Goal: Task Accomplishment & Management: Use online tool/utility

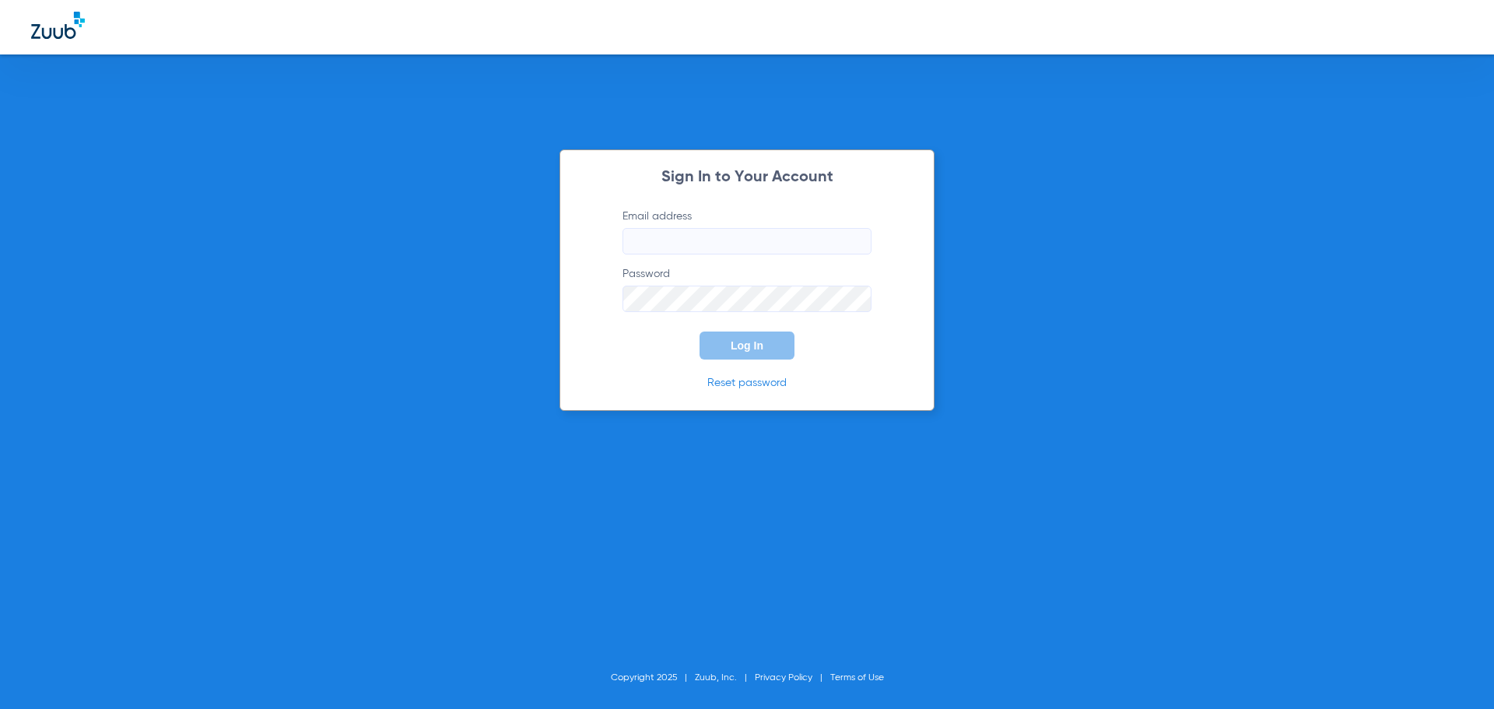
type input "[EMAIL_ADDRESS][DOMAIN_NAME]"
click at [762, 353] on button "Log In" at bounding box center [746, 345] width 95 height 28
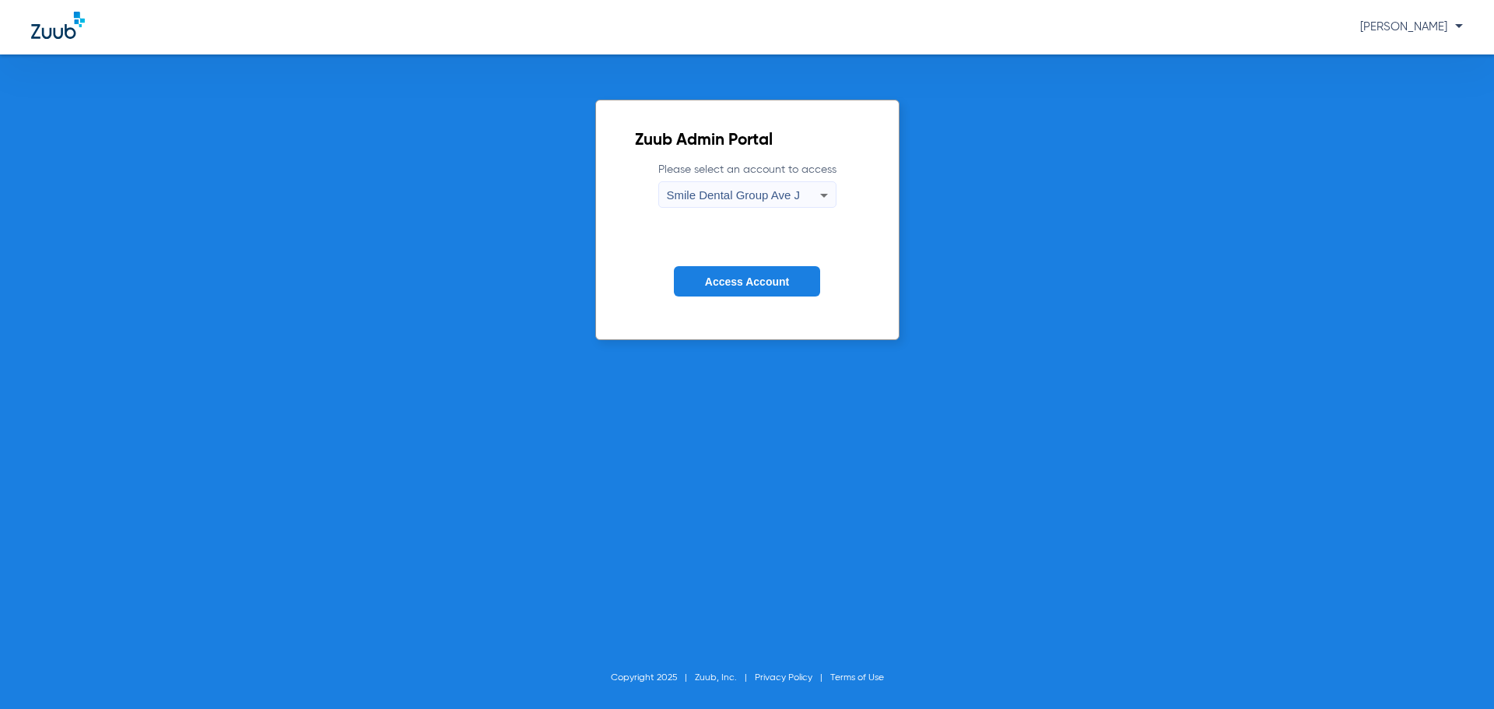
click at [789, 194] on span "Smile Dental Group Ave J" at bounding box center [733, 194] width 133 height 13
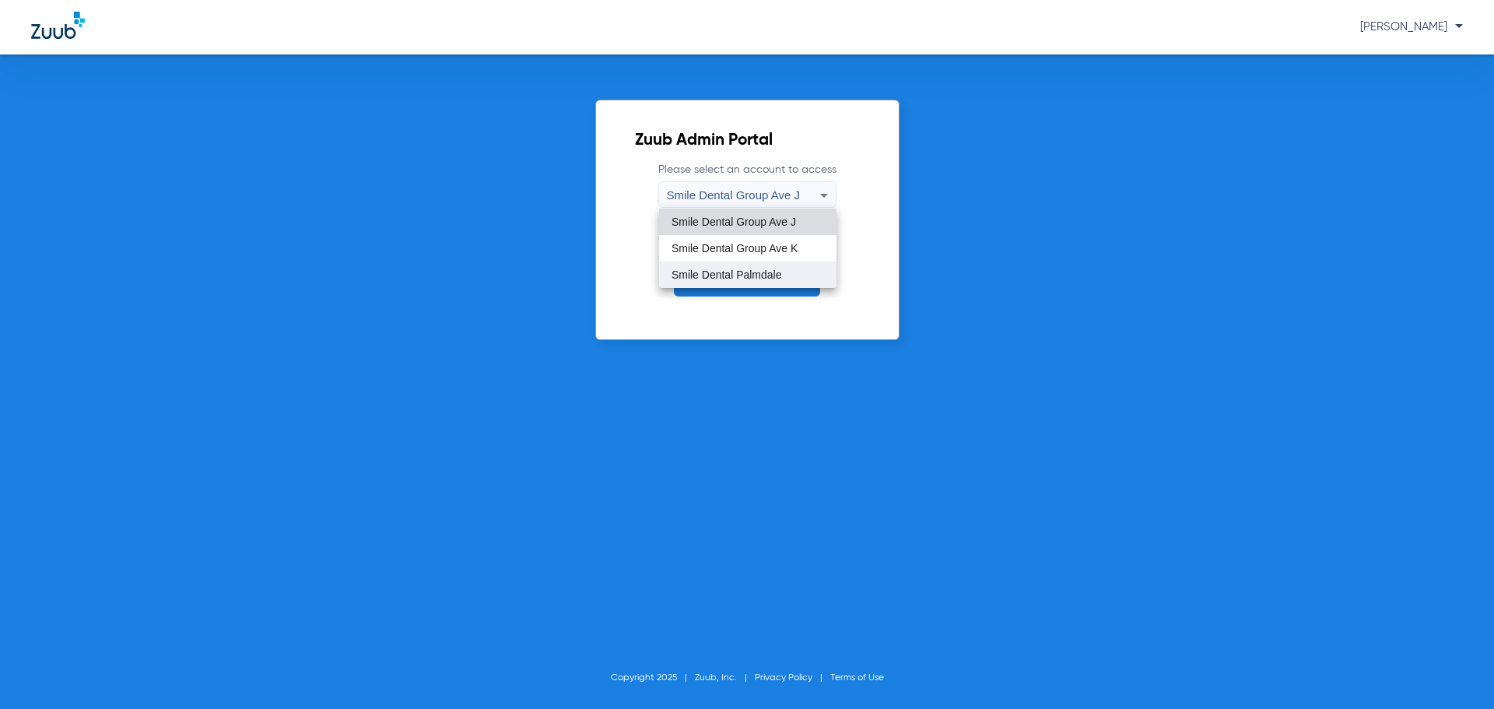
click at [772, 272] on span "Smile Dental Palmdale" at bounding box center [726, 274] width 110 height 11
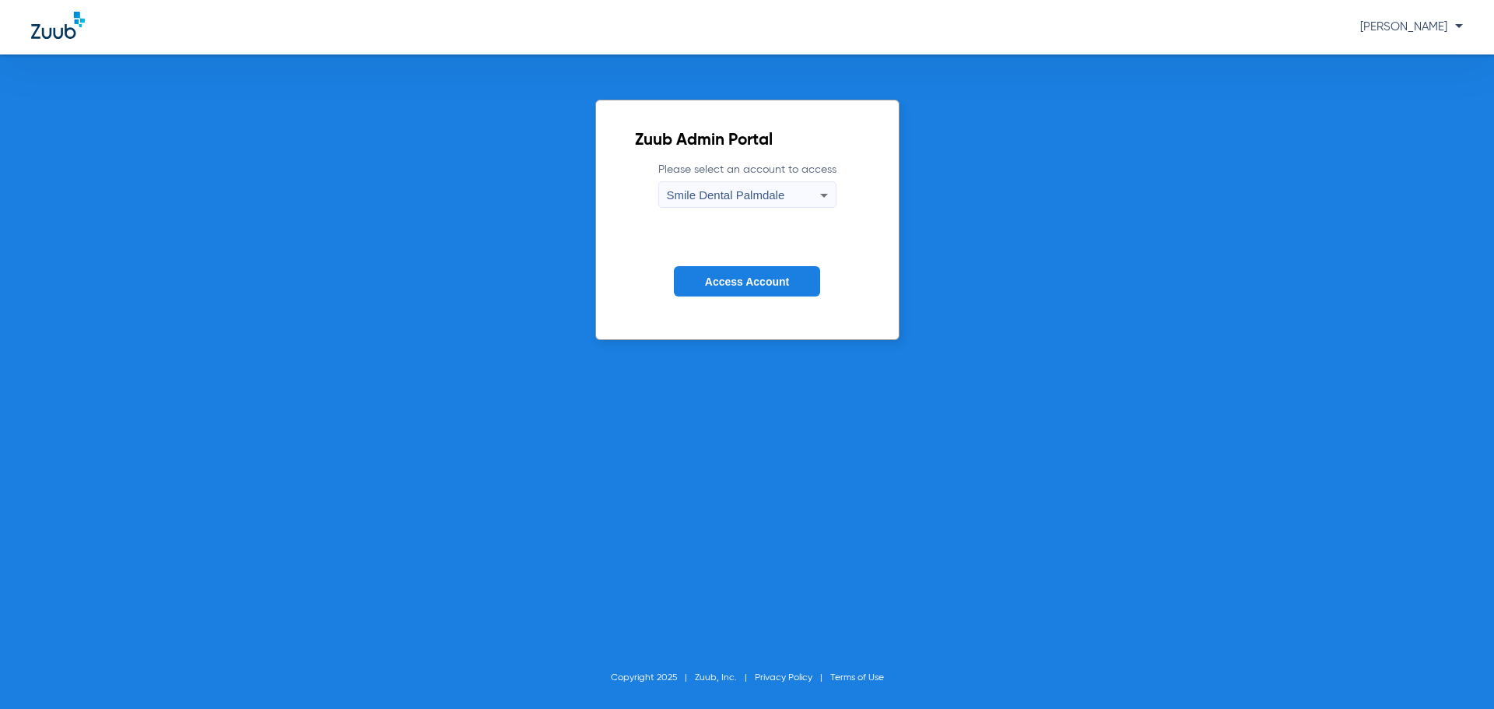
click at [769, 272] on button "Access Account" at bounding box center [747, 281] width 146 height 30
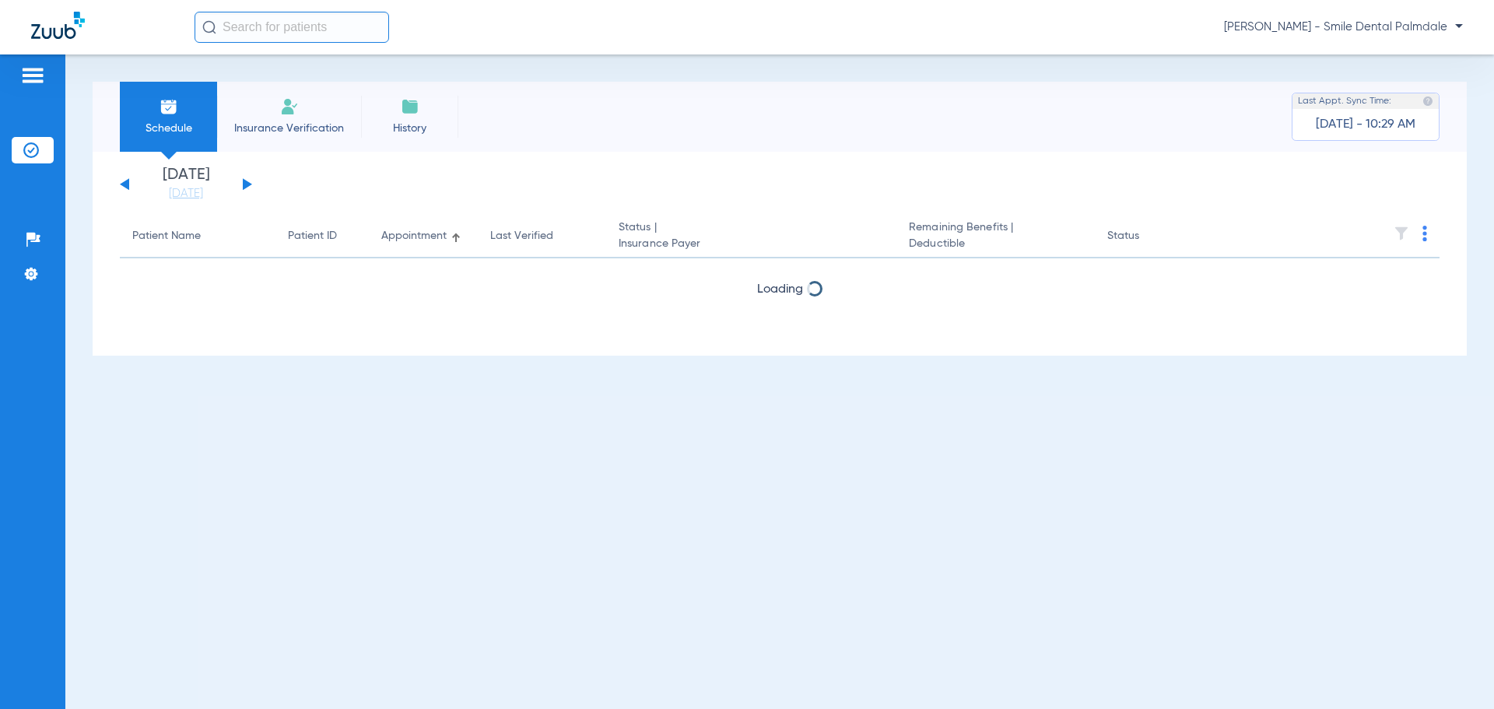
click at [271, 29] on input "text" at bounding box center [291, 27] width 194 height 31
click at [293, 21] on input "text" at bounding box center [291, 27] width 194 height 31
click at [244, 26] on input "text" at bounding box center [291, 27] width 194 height 31
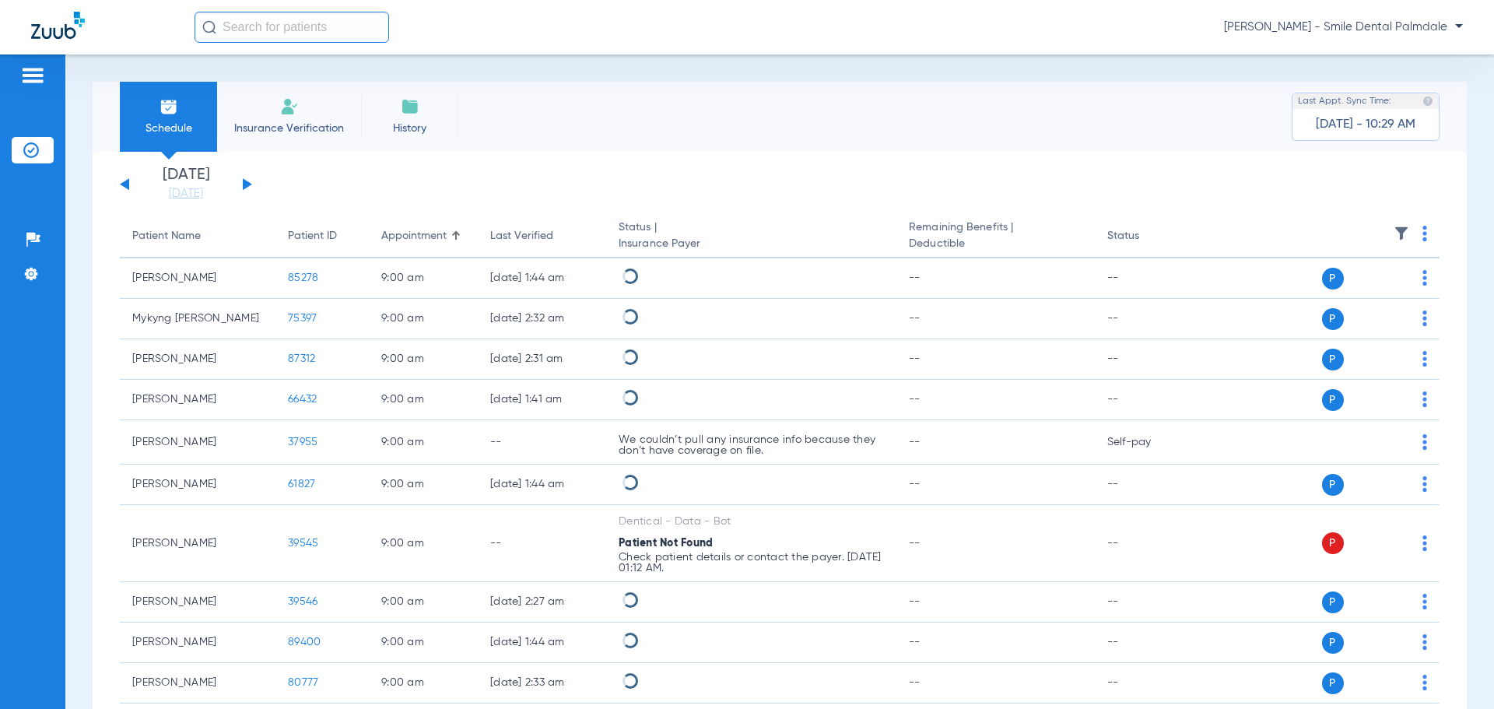
click at [311, 16] on input "text" at bounding box center [291, 27] width 194 height 31
click at [280, 126] on span "Insurance Verification" at bounding box center [289, 129] width 121 height 16
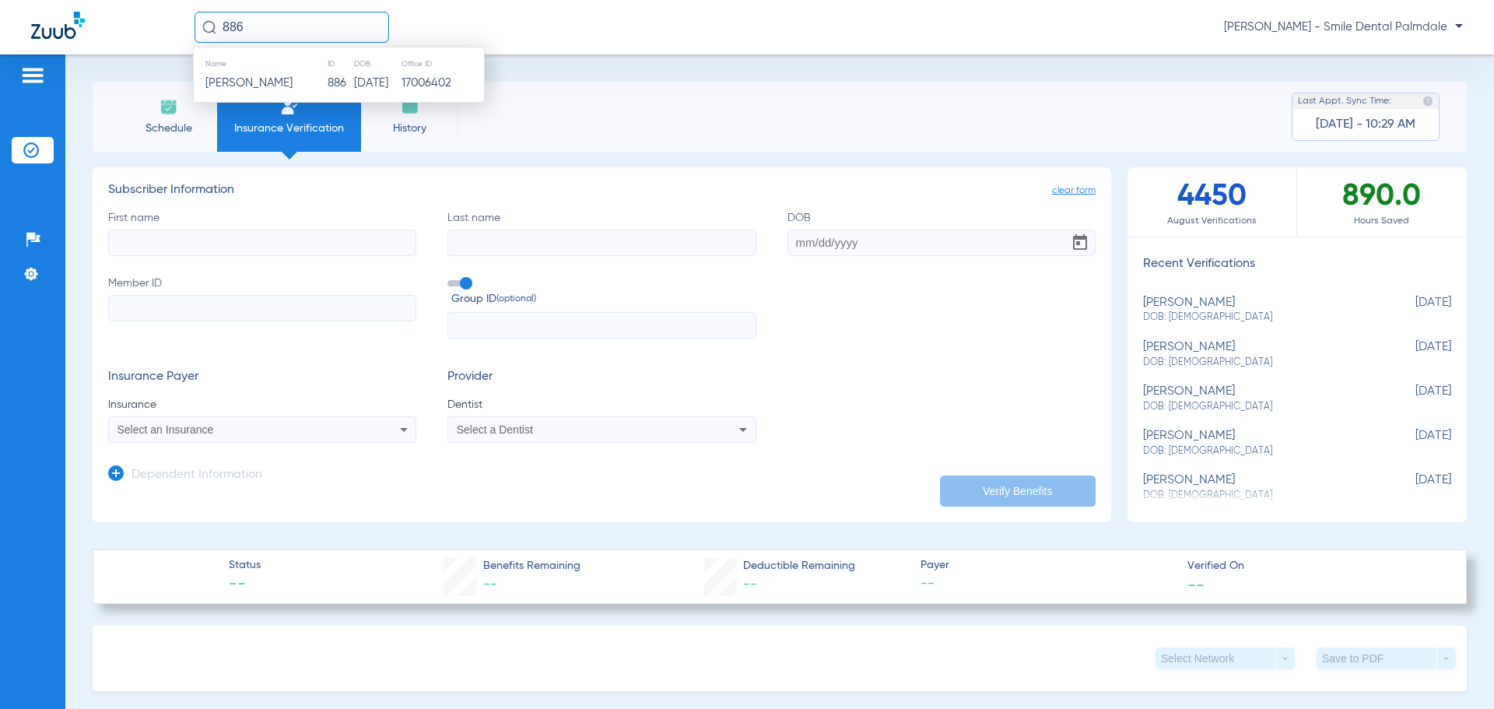
click at [271, 24] on input "886" at bounding box center [291, 27] width 194 height 31
click at [267, 27] on input "886" at bounding box center [291, 27] width 194 height 31
click at [241, 89] on span "[PERSON_NAME]" at bounding box center [248, 83] width 87 height 12
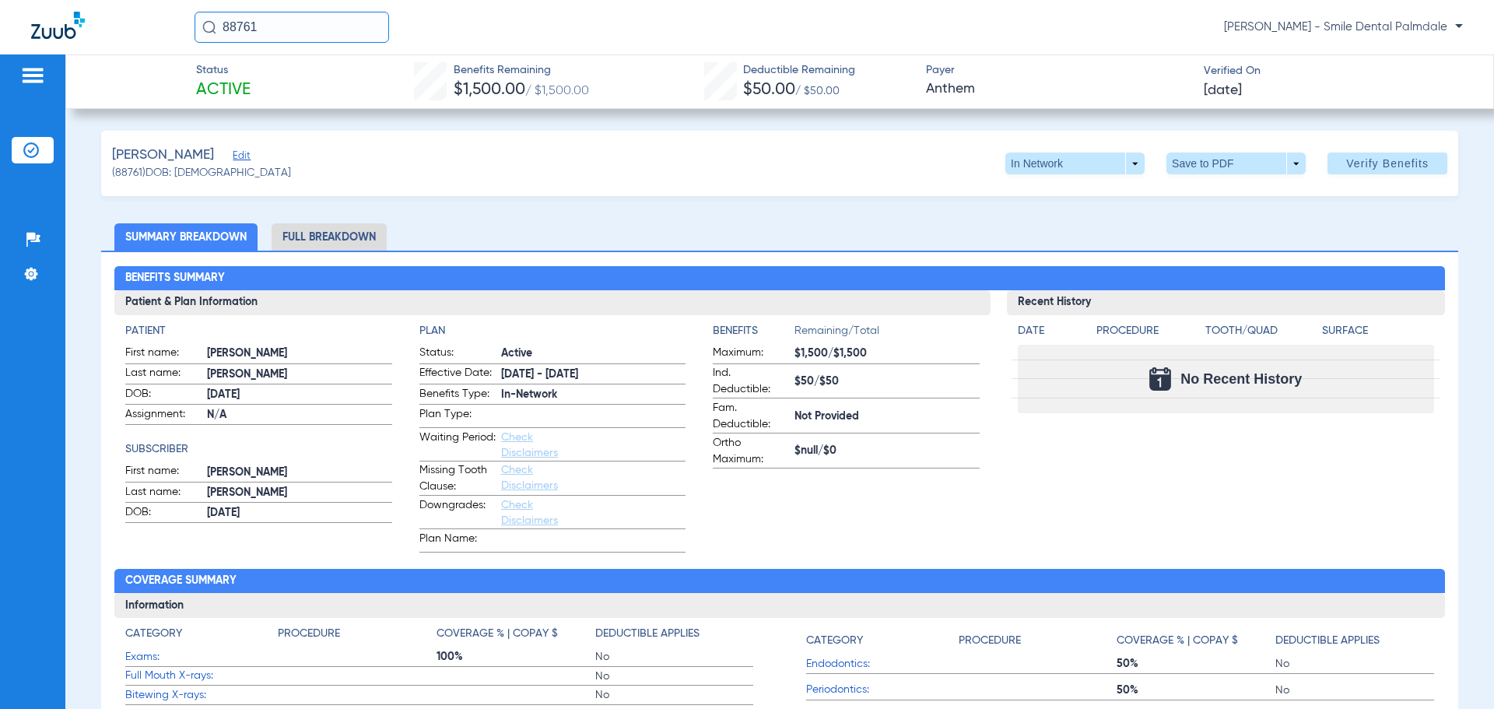
click at [317, 237] on li "Full Breakdown" at bounding box center [329, 236] width 115 height 27
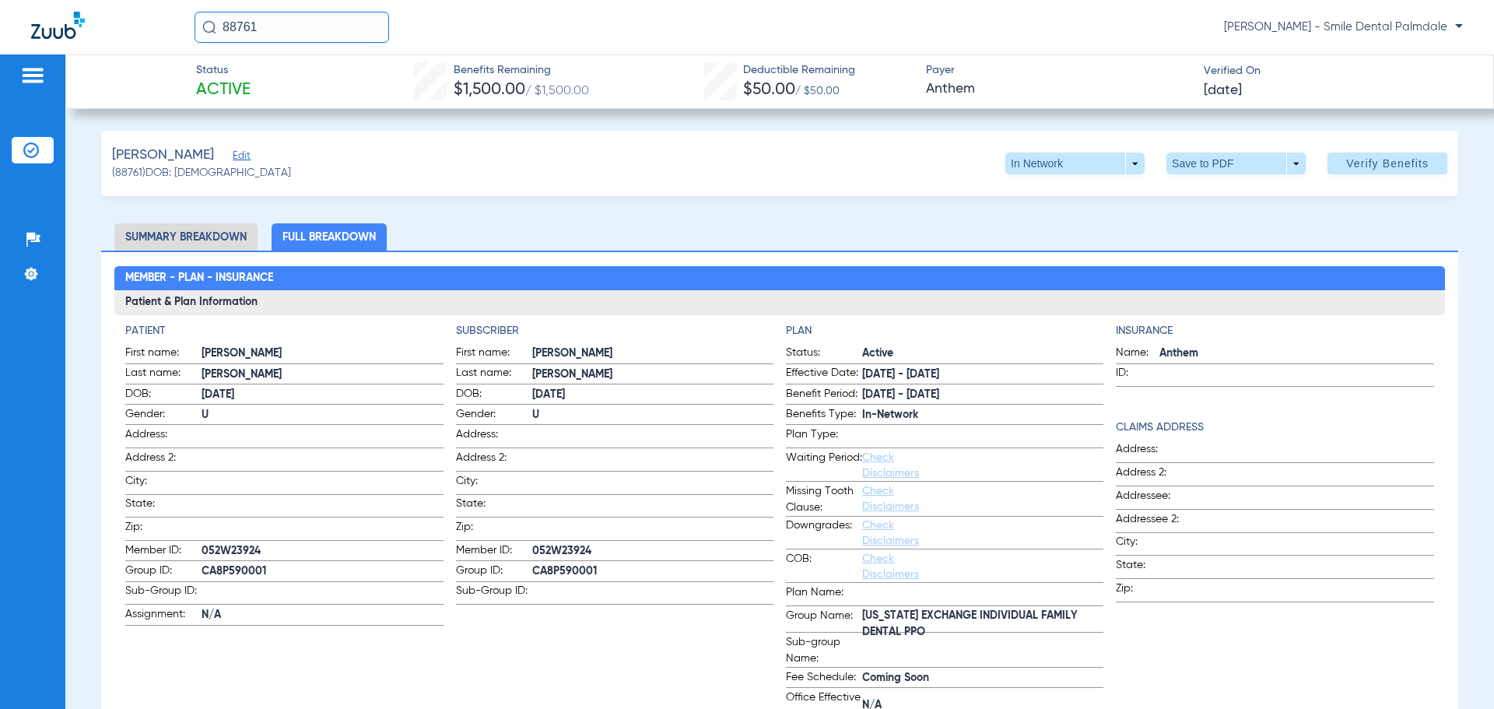
drag, startPoint x: 301, startPoint y: 33, endPoint x: 154, endPoint y: 33, distance: 147.0
click at [154, 33] on div "88761 [PERSON_NAME] - Smile Dental [GEOGRAPHIC_DATA]" at bounding box center [747, 27] width 1494 height 54
type input "88112"
click at [208, 24] on img at bounding box center [209, 27] width 14 height 14
click at [223, 80] on span "[PERSON_NAME]" at bounding box center [248, 83] width 87 height 12
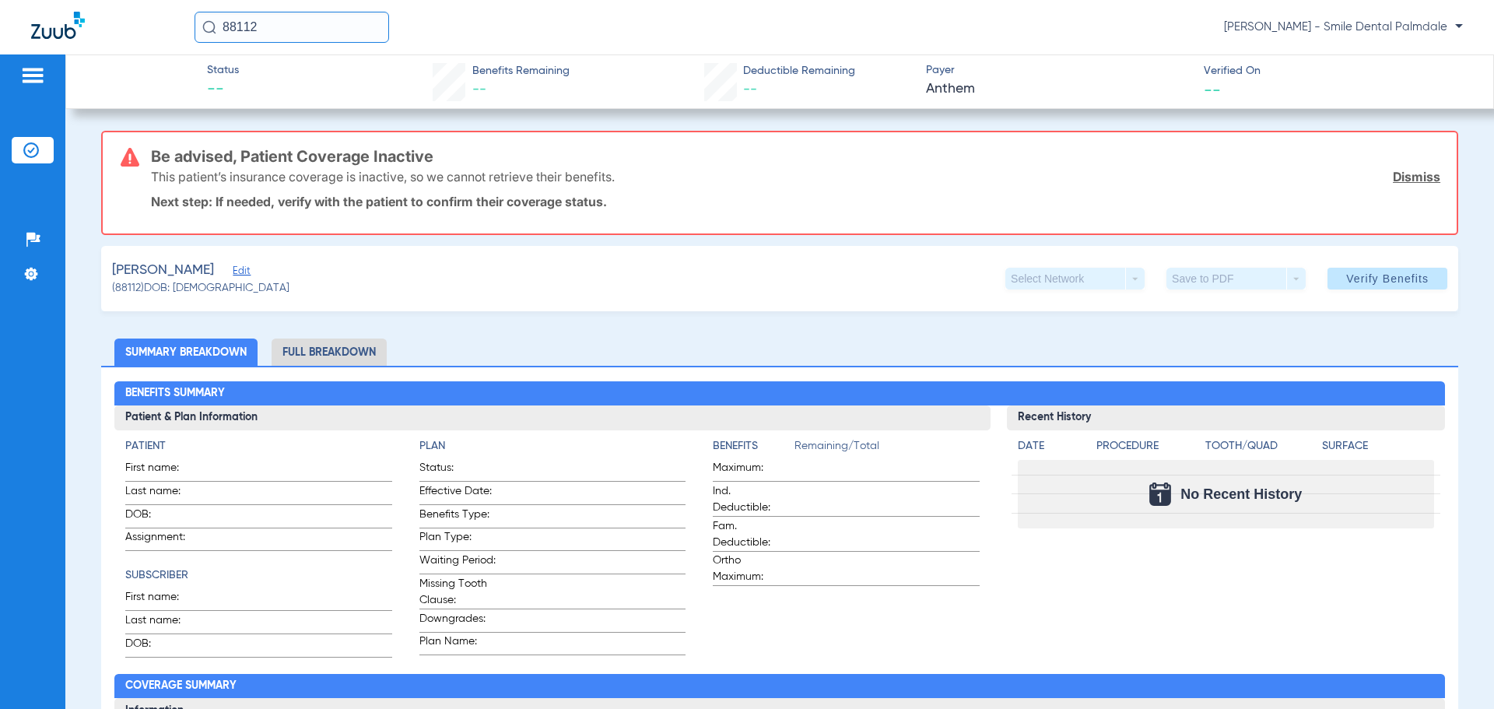
click at [317, 343] on li "Full Breakdown" at bounding box center [329, 351] width 115 height 27
